Goal: Information Seeking & Learning: Learn about a topic

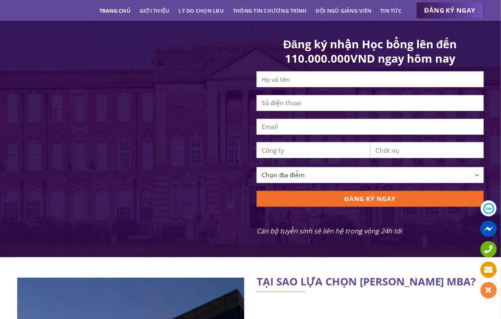
scroll to position [983, 0]
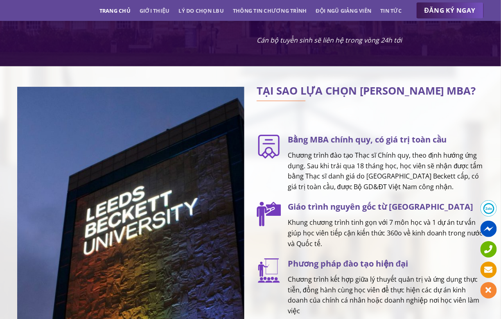
click at [257, 302] on div at bounding box center [269, 286] width 25 height 59
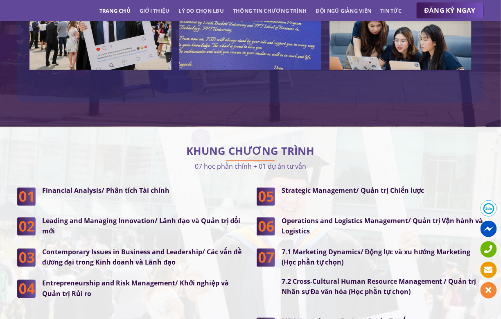
scroll to position [2007, 0]
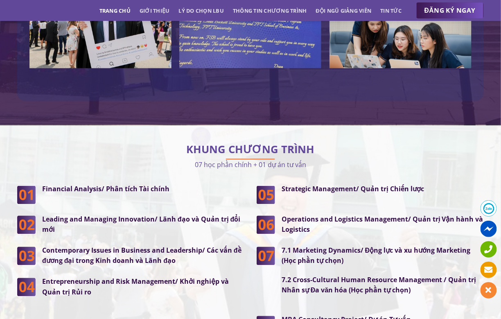
click at [233, 306] on div "Financial Analysis/ Phân tích Tài chính Leading and Managing Innovation/ Lãnh đ…" at bounding box center [131, 270] width 240 height 173
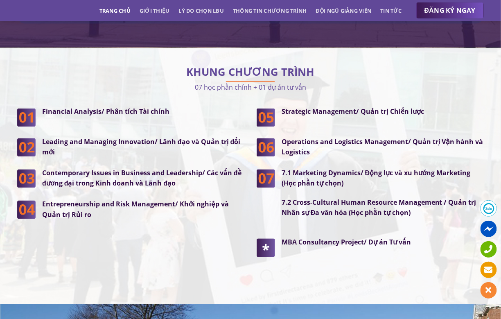
scroll to position [2088, 0]
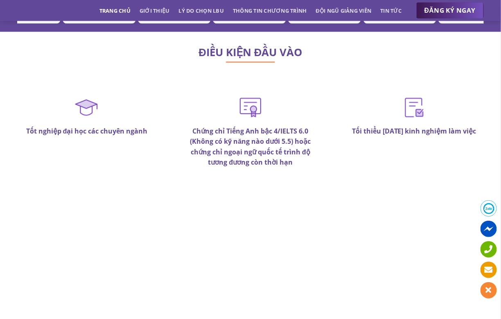
scroll to position [4709, 0]
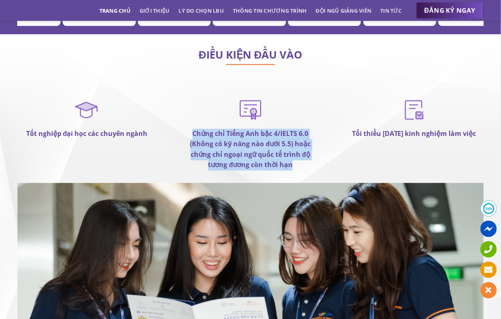
drag, startPoint x: 306, startPoint y: 143, endPoint x: 184, endPoint y: 98, distance: 129.7
click at [184, 98] on div "Chứng chỉ Tiếng Anh bậc 4/IELTS 6.0 (Không có kỹ năng nào dưới 5.5) hoặc chứng …" at bounding box center [251, 139] width 164 height 87
click at [269, 129] on strong "Chứng chỉ Tiếng Anh bậc 4/IELTS 6.0 (Không có kỹ năng nào dưới 5.5) hoặc chứng …" at bounding box center [250, 149] width 121 height 41
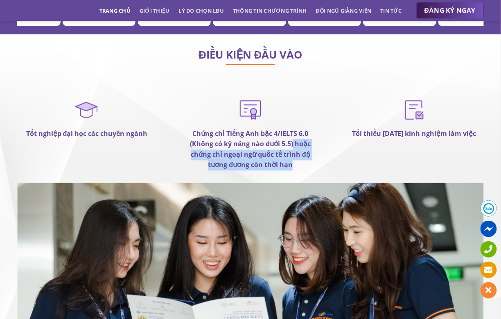
drag, startPoint x: 295, startPoint y: 112, endPoint x: 305, endPoint y: 137, distance: 26.8
click at [305, 137] on p "Chứng chỉ Tiếng Anh bậc 4/IELTS 6.0 (Không có kỹ năng nào dưới 5.5) hoặc chứng …" at bounding box center [250, 150] width 139 height 42
click at [287, 129] on strong "Chứng chỉ Tiếng Anh bậc 4/IELTS 6.0 (Không có kỹ năng nào dưới 5.5) hoặc chứng …" at bounding box center [250, 149] width 121 height 41
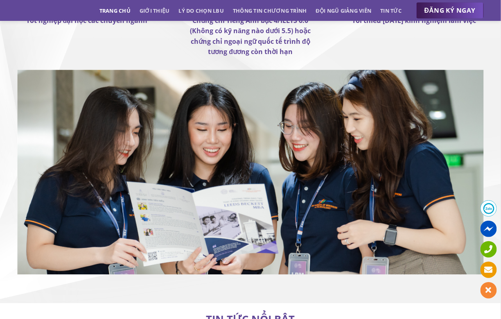
scroll to position [4699, 0]
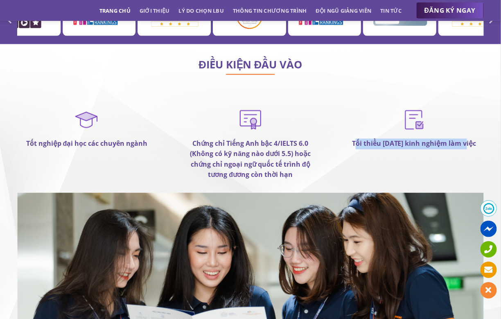
drag, startPoint x: 355, startPoint y: 112, endPoint x: 470, endPoint y: 120, distance: 115.0
click at [470, 120] on div "Tối thiểu [DATE] kinh nghiệm làm việc" at bounding box center [415, 149] width 164 height 87
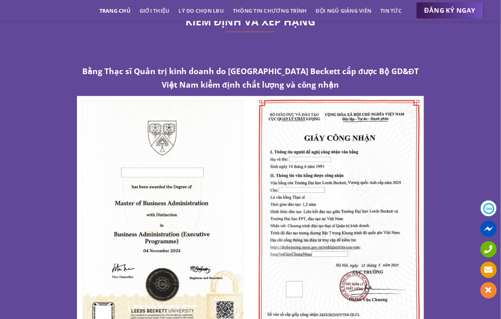
scroll to position [4003, 0]
